Goal: Find specific page/section: Find specific page/section

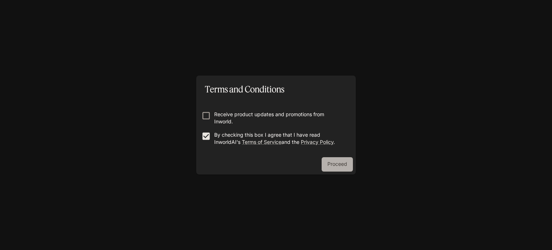
click at [338, 169] on button "Proceed" at bounding box center [336, 164] width 31 height 14
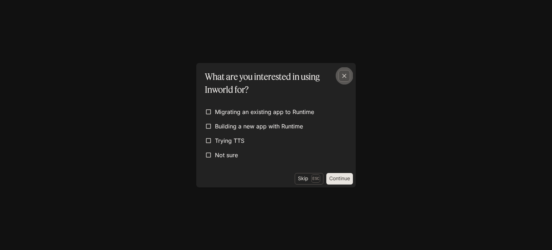
click at [345, 76] on icon "button" at bounding box center [344, 76] width 4 height 4
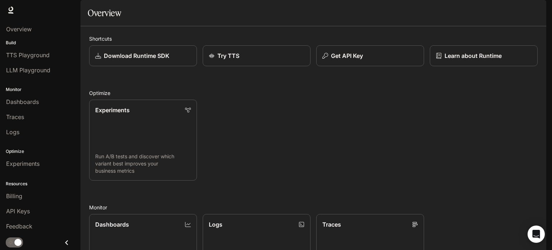
scroll to position [190, 0]
click at [28, 68] on span "LLM Playground" at bounding box center [28, 70] width 44 height 9
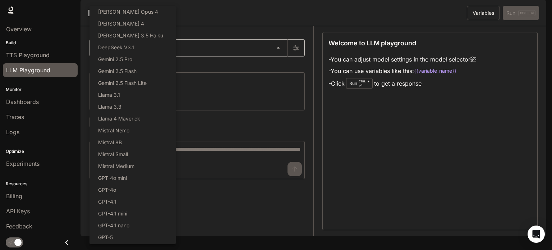
click at [212, 70] on body "Skip to main content Runtime Runtime Documentation Documentation Portal Overvie…" at bounding box center [276, 125] width 552 height 250
click at [212, 70] on div at bounding box center [276, 125] width 552 height 250
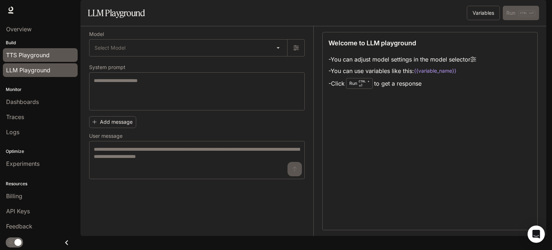
click at [25, 55] on span "TTS Playground" at bounding box center [27, 55] width 43 height 9
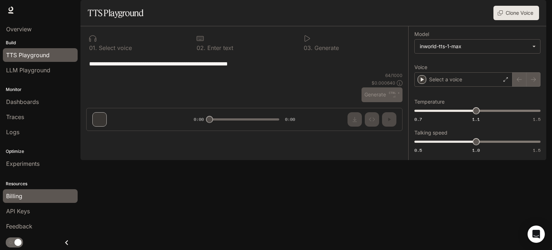
click at [4, 197] on link "Billing" at bounding box center [40, 196] width 75 height 14
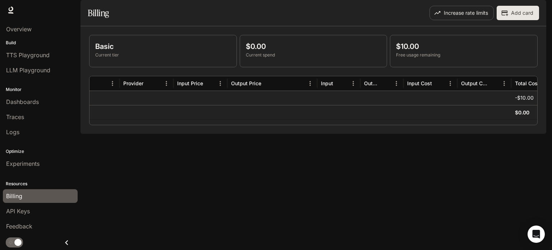
scroll to position [0, 140]
